Goal: Find specific page/section: Find specific page/section

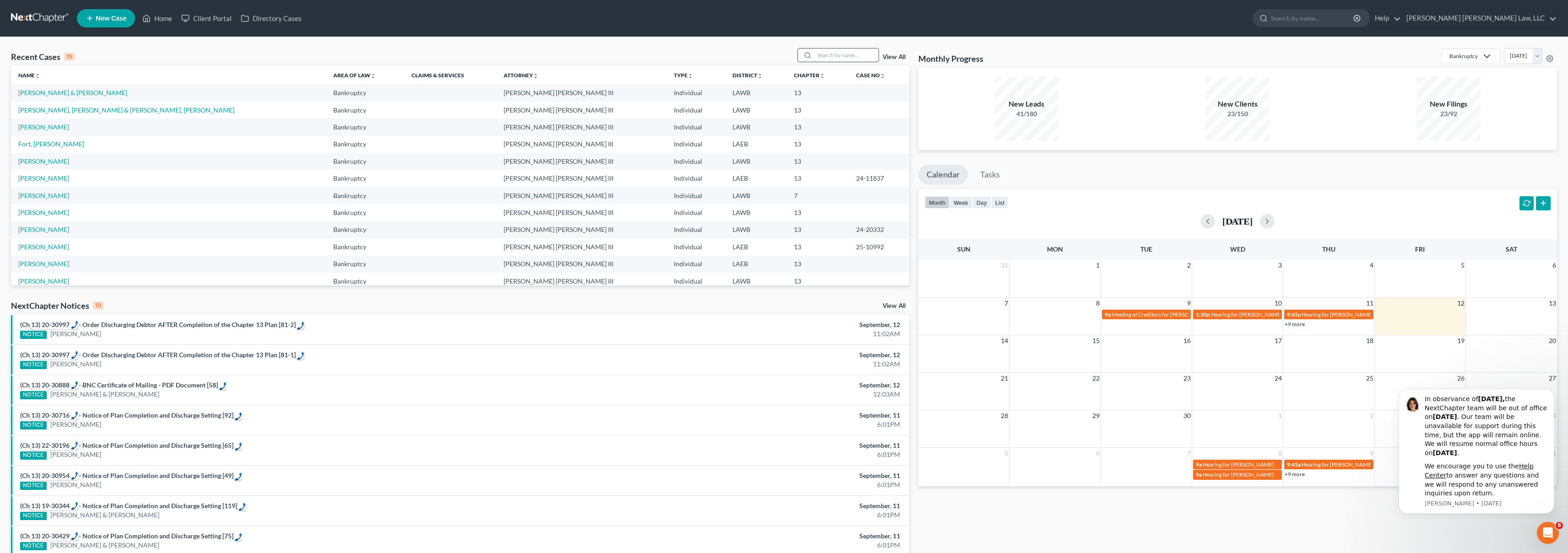
click at [855, 58] on input "search" at bounding box center [846, 55] width 64 height 13
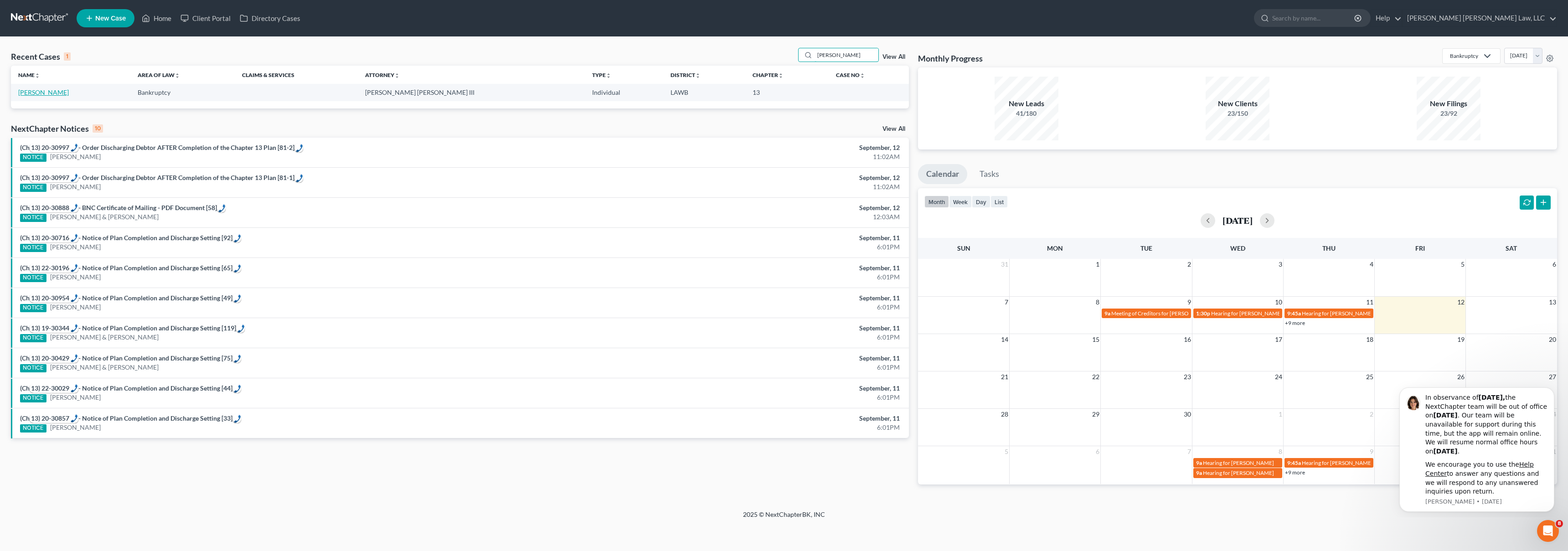
type input "[PERSON_NAME]"
click at [49, 91] on link "[PERSON_NAME]" at bounding box center [44, 92] width 51 height 7
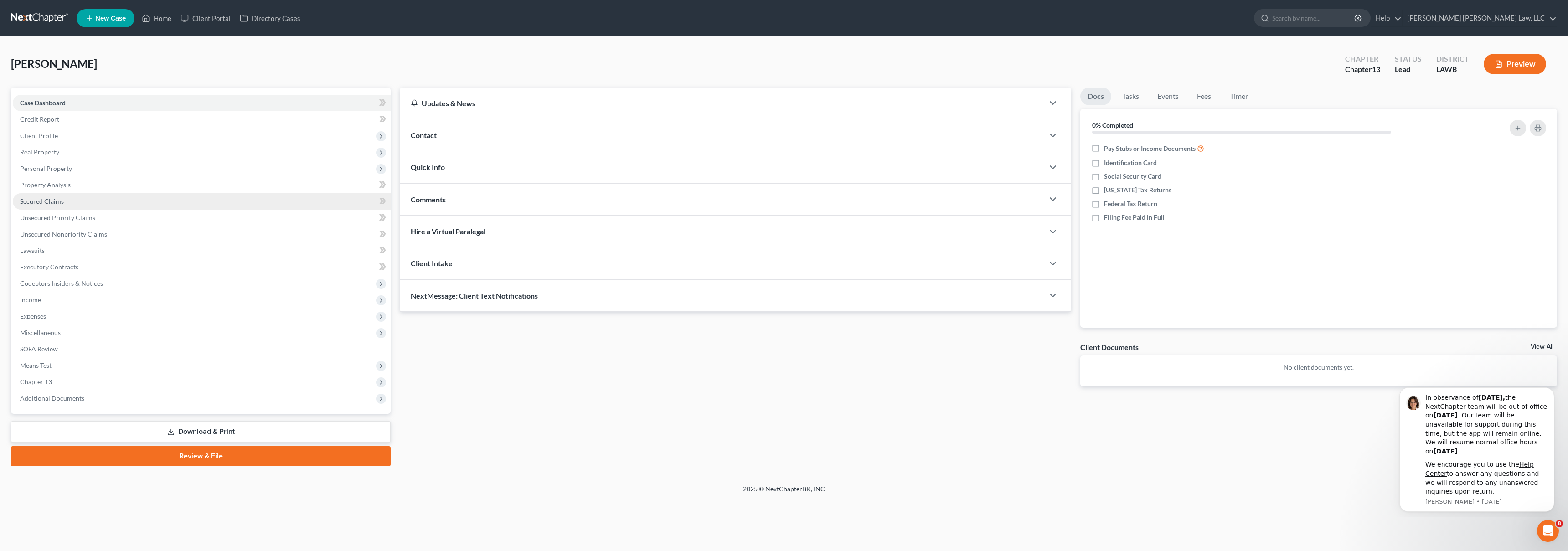
click at [120, 205] on link "Secured Claims" at bounding box center [202, 202] width 378 height 16
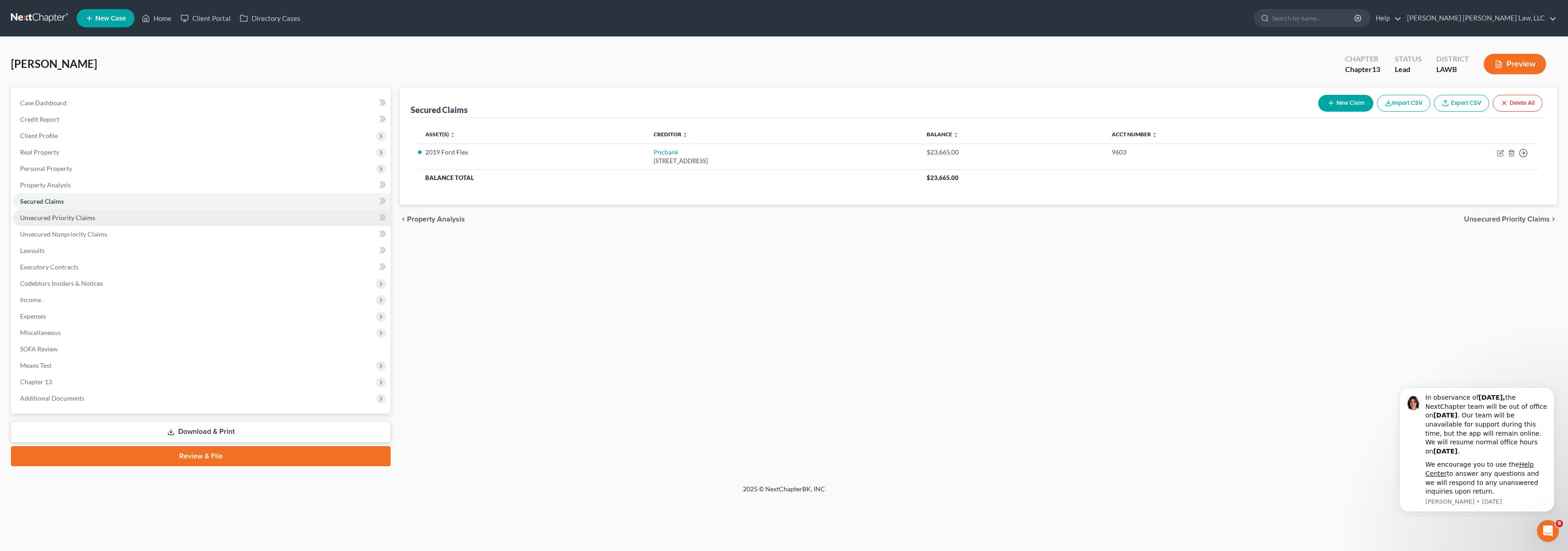
click at [157, 219] on link "Unsecured Priority Claims" at bounding box center [202, 218] width 378 height 16
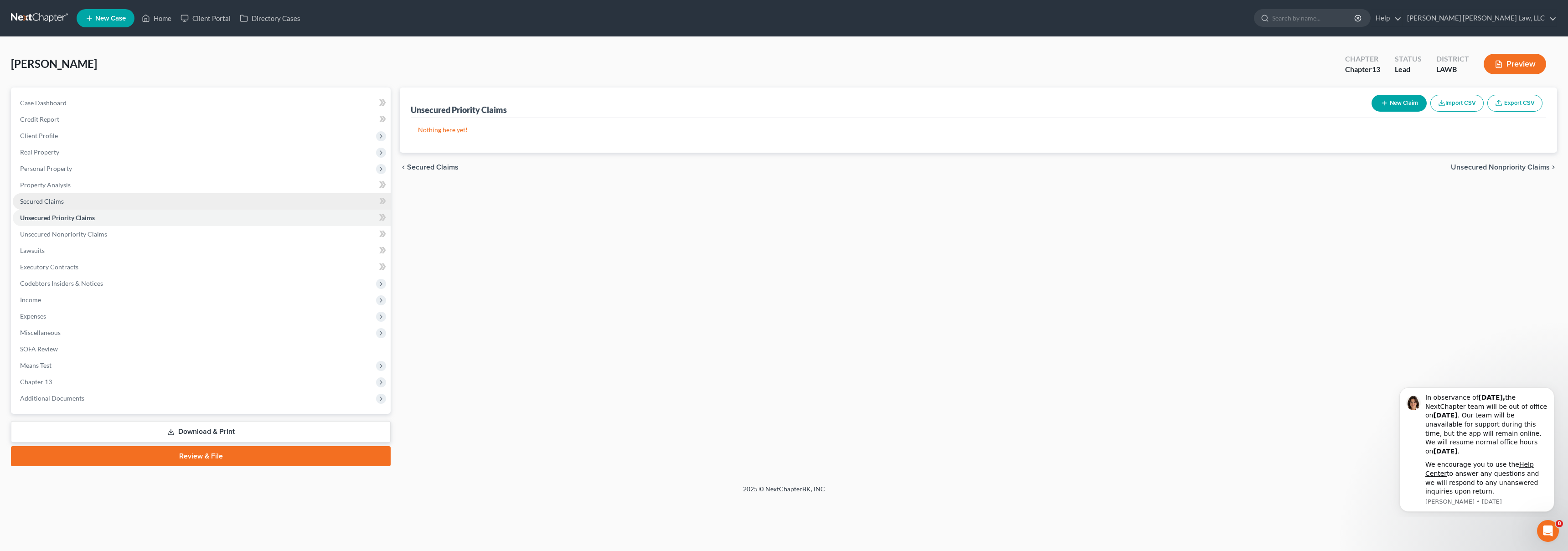
click at [173, 203] on link "Secured Claims" at bounding box center [202, 202] width 378 height 16
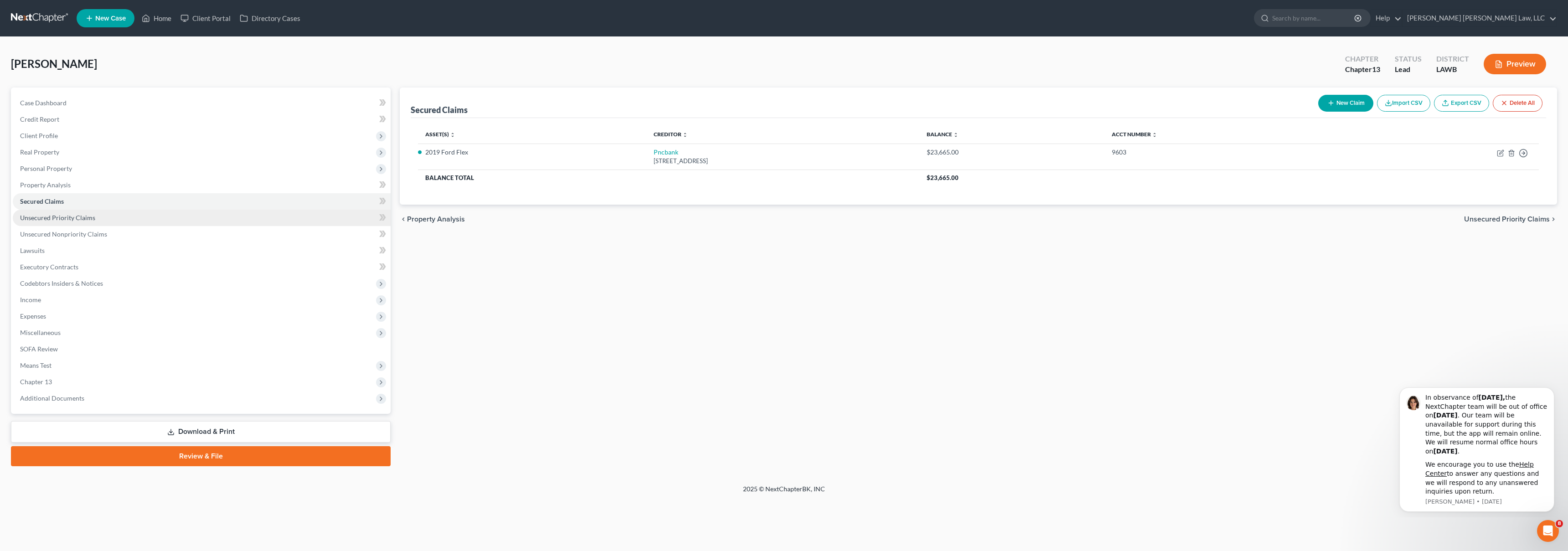
click at [168, 215] on link "Unsecured Priority Claims" at bounding box center [202, 218] width 378 height 16
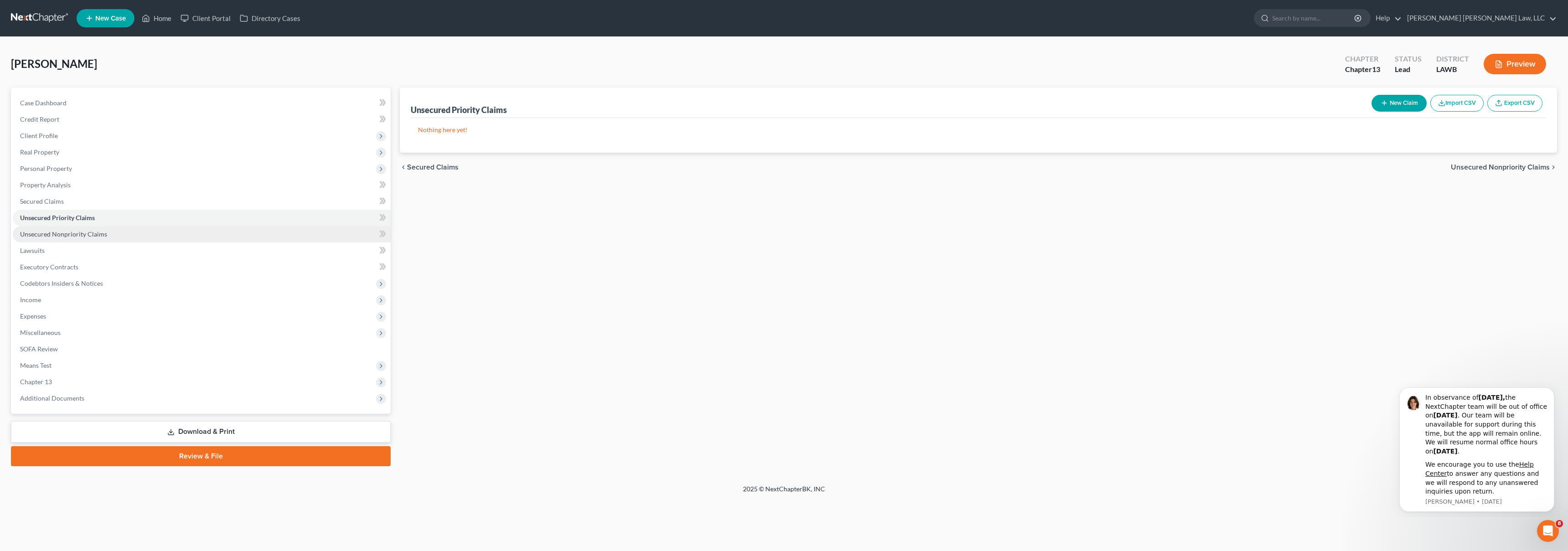
click at [163, 232] on link "Unsecured Nonpriority Claims" at bounding box center [202, 234] width 378 height 16
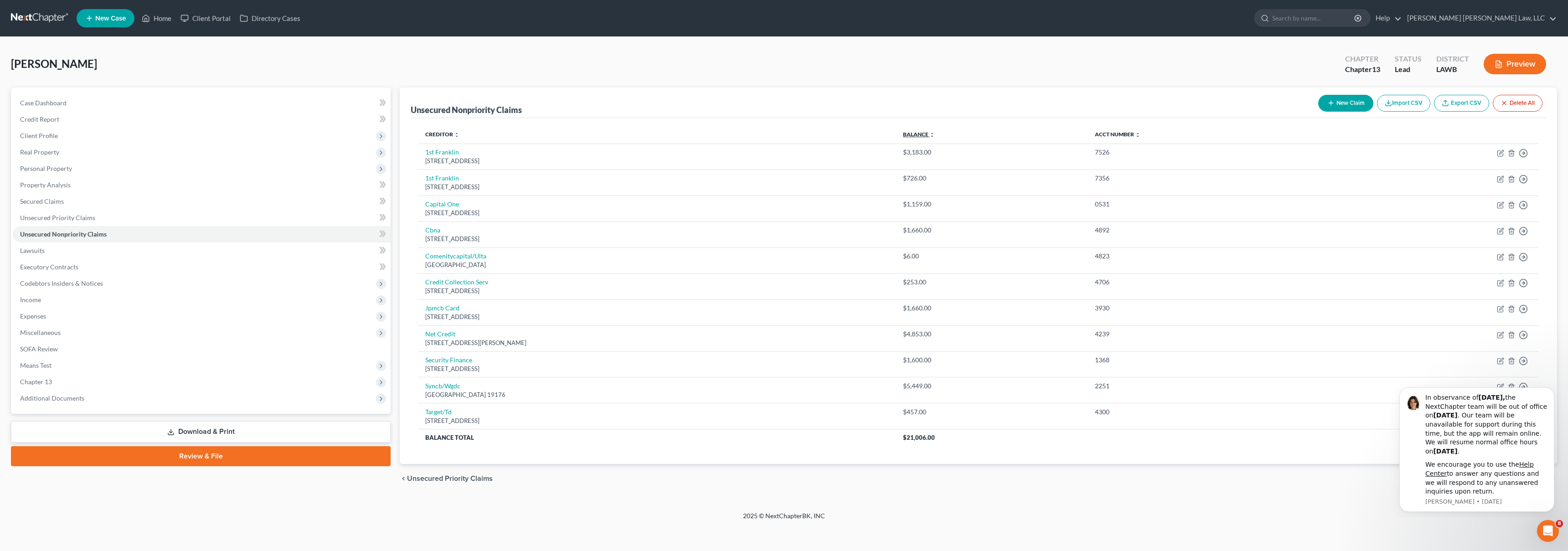
click at [935, 135] on link "Balance expand_more expand_less unfold_more" at bounding box center [918, 134] width 32 height 7
click at [937, 135] on link "Balance expand_more expand_less unfold_more" at bounding box center [921, 134] width 31 height 7
